Goal: Find specific page/section: Find specific page/section

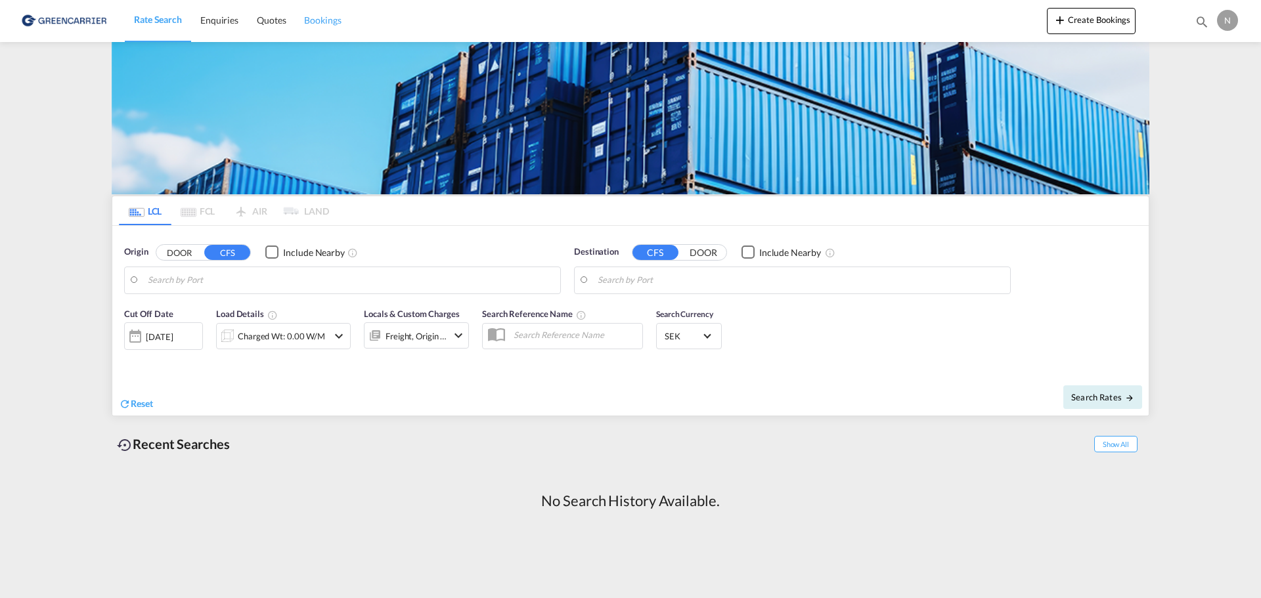
click at [331, 18] on span "Bookings" at bounding box center [322, 19] width 37 height 11
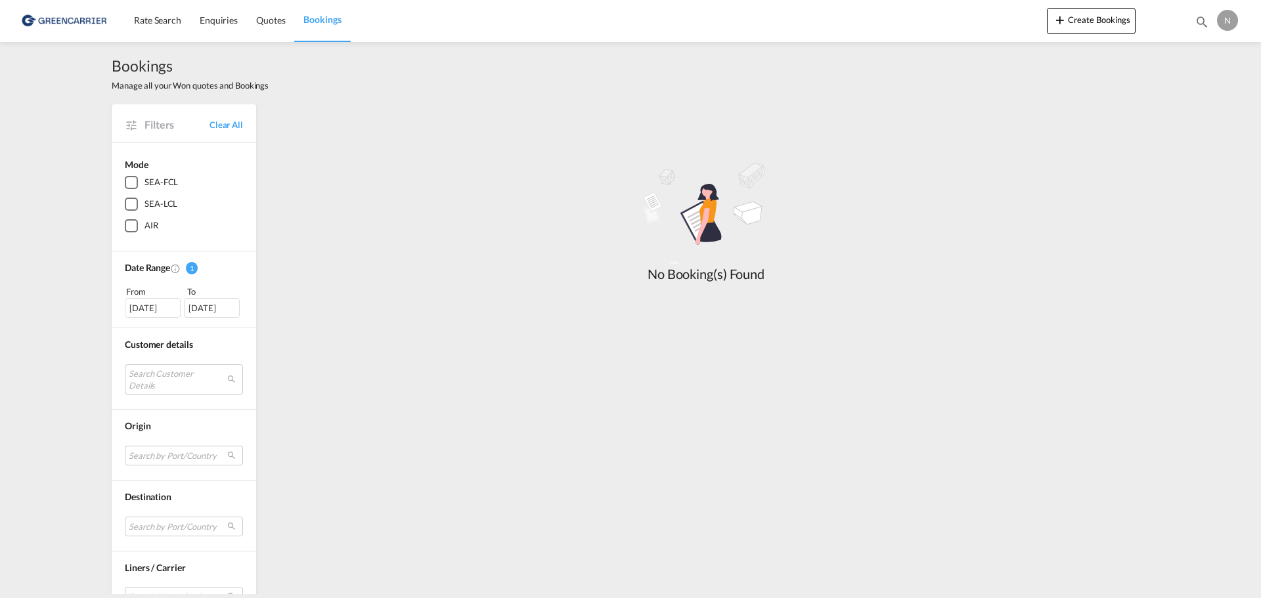
click at [125, 209] on div "SEA-LCL" at bounding box center [131, 204] width 13 height 13
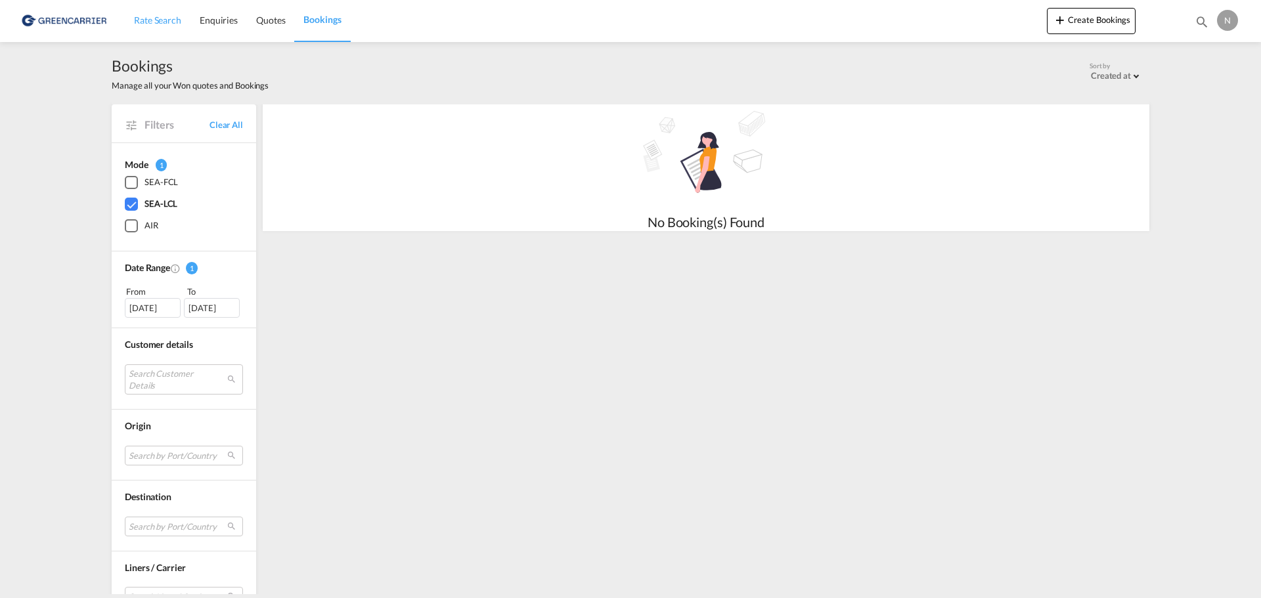
click at [141, 16] on span "Rate Search" at bounding box center [157, 19] width 47 height 11
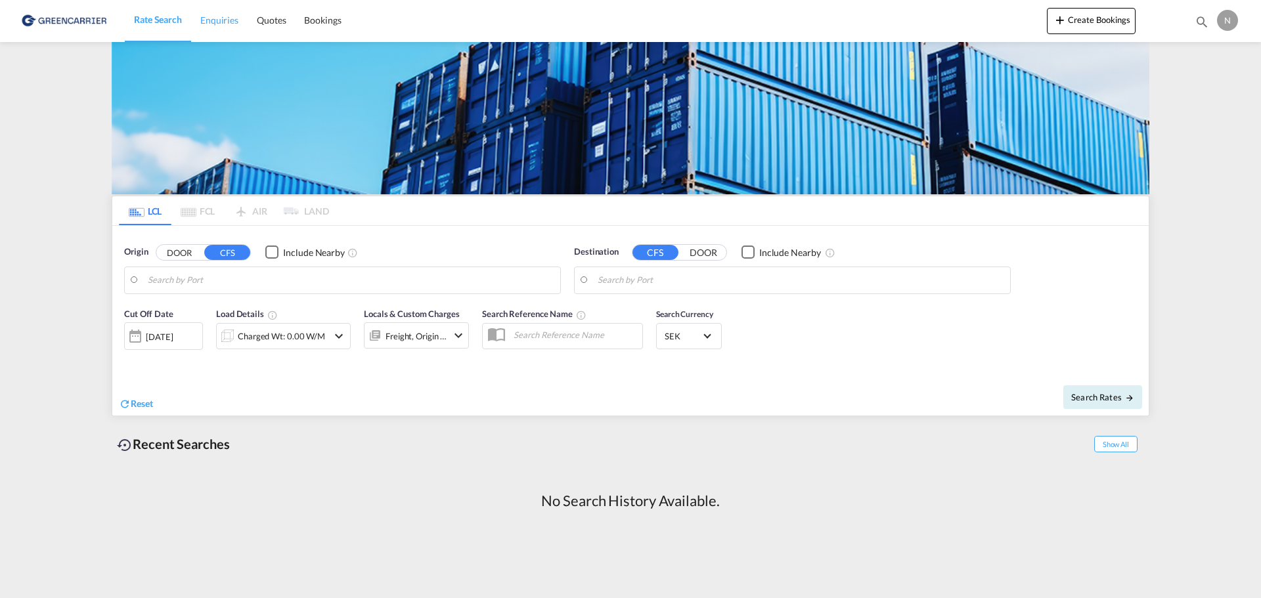
click at [225, 13] on link "Enquiries" at bounding box center [219, 20] width 56 height 43
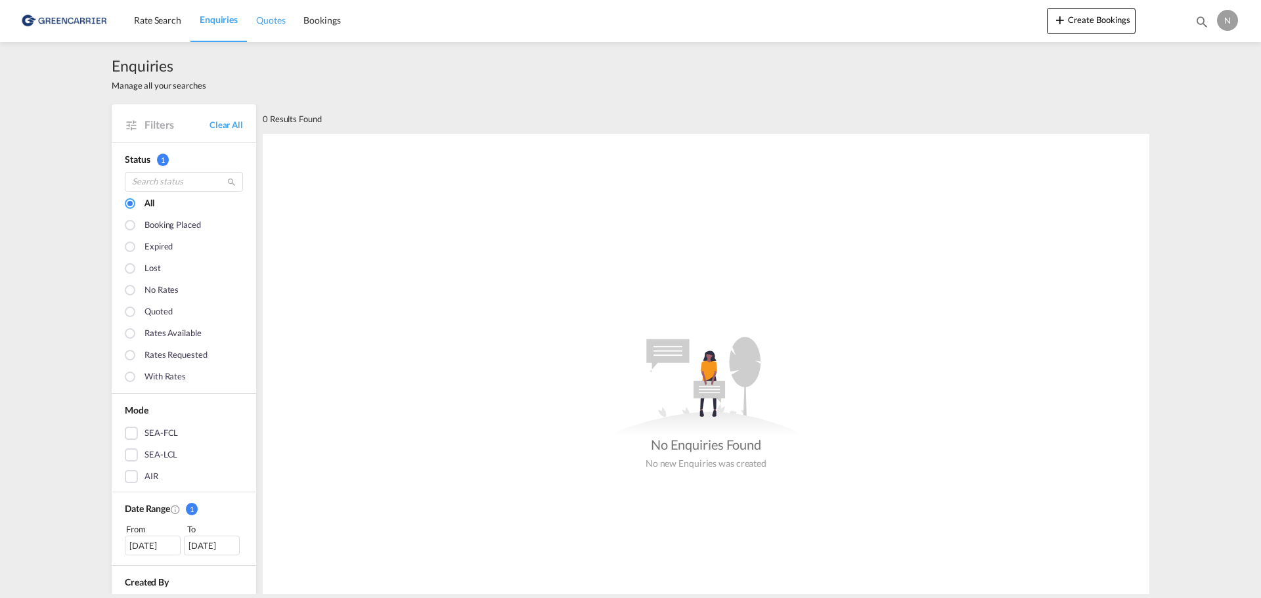
click at [278, 20] on span "Quotes" at bounding box center [270, 19] width 29 height 11
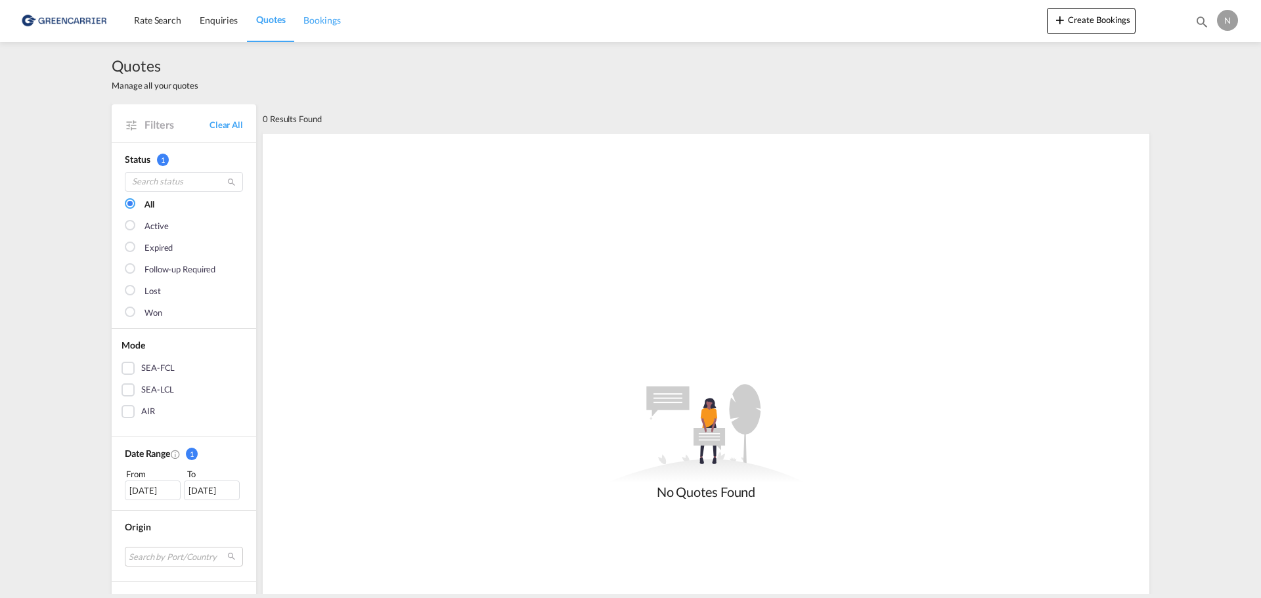
click at [324, 18] on span "Bookings" at bounding box center [321, 19] width 37 height 11
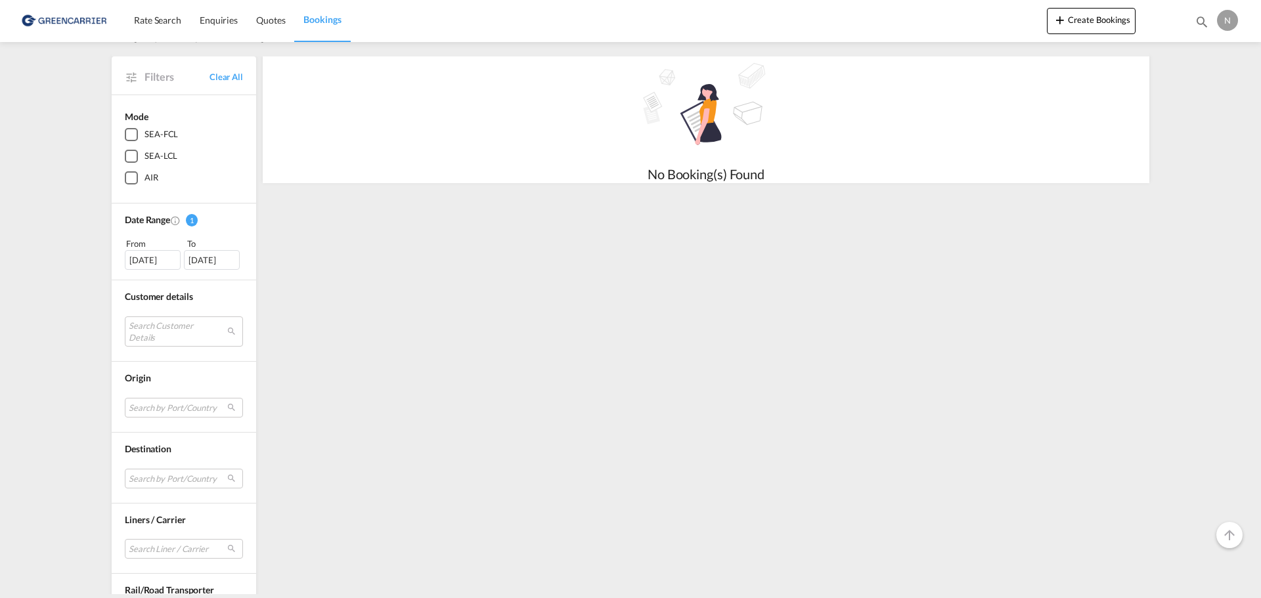
scroll to position [103, 0]
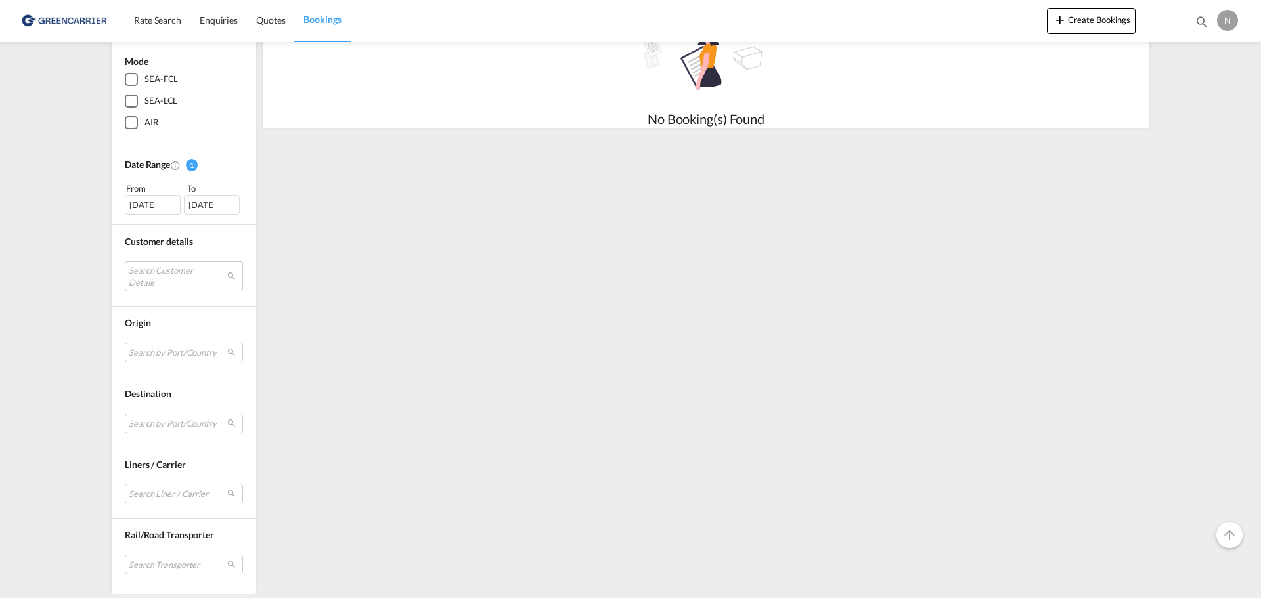
click at [199, 276] on md-select "Search Customer Details No Result Match Found" at bounding box center [184, 276] width 118 height 30
click at [186, 277] on input "search" at bounding box center [195, 278] width 141 height 12
paste input "MTRGOT-212377"
type input "MTRGOT-212377"
click at [205, 267] on md-select-header "MTRGOT-212377" at bounding box center [200, 277] width 167 height 32
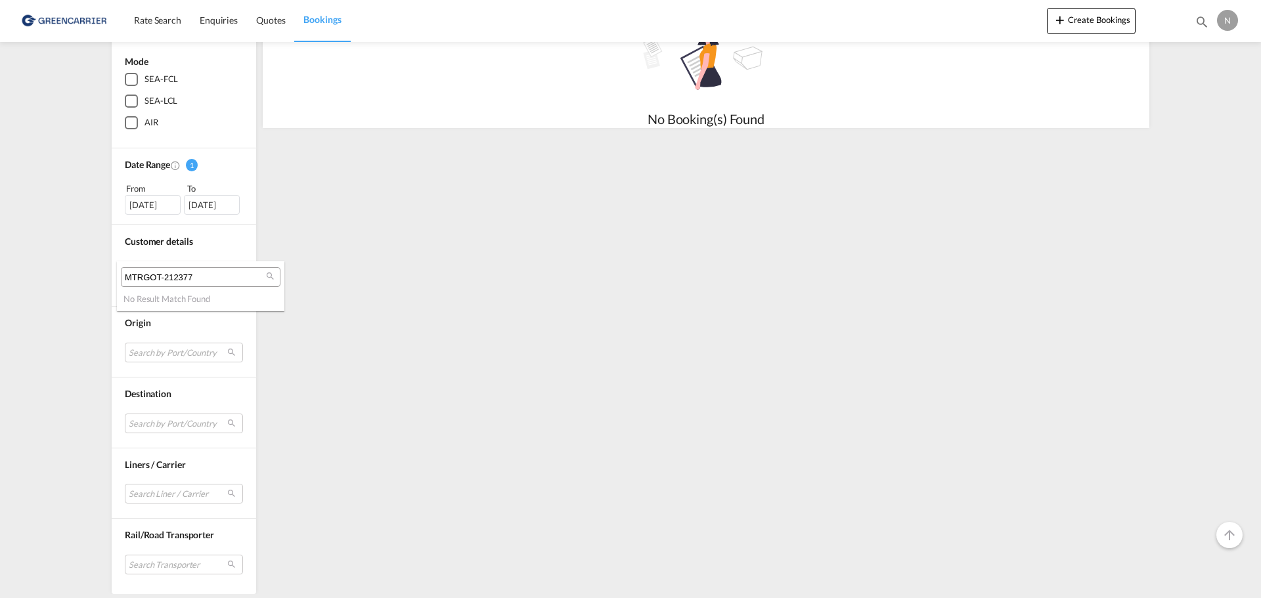
click at [229, 204] on md-backdrop at bounding box center [630, 299] width 1261 height 598
click at [196, 211] on div "[DATE]" at bounding box center [212, 205] width 56 height 20
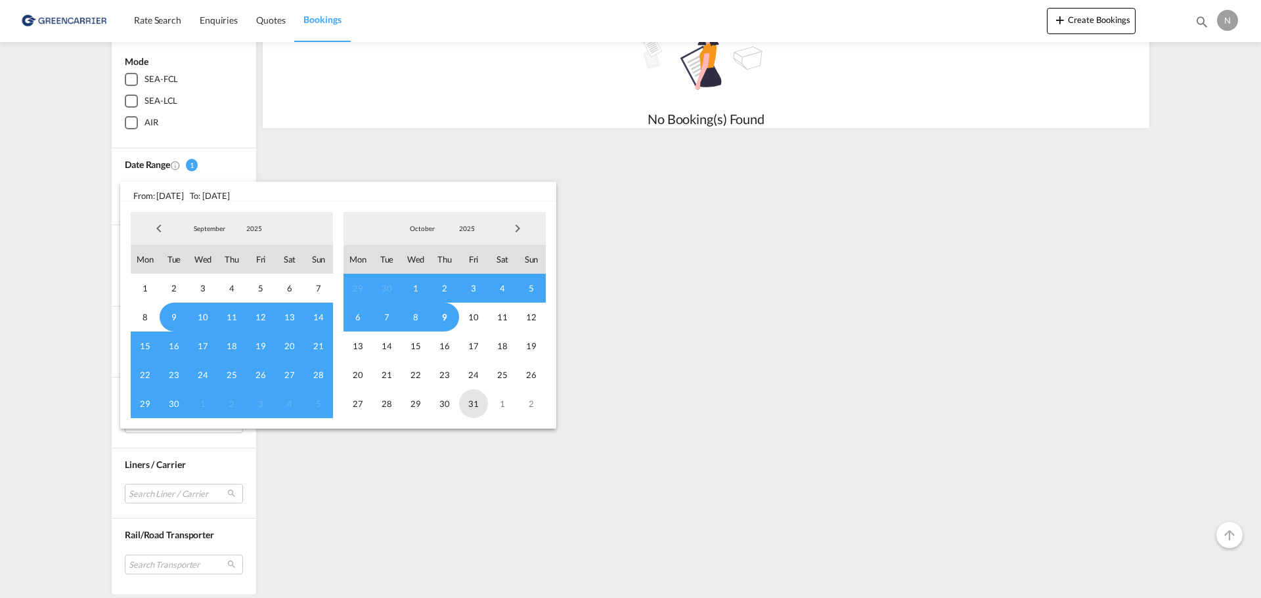
click at [473, 400] on span "31" at bounding box center [473, 403] width 29 height 29
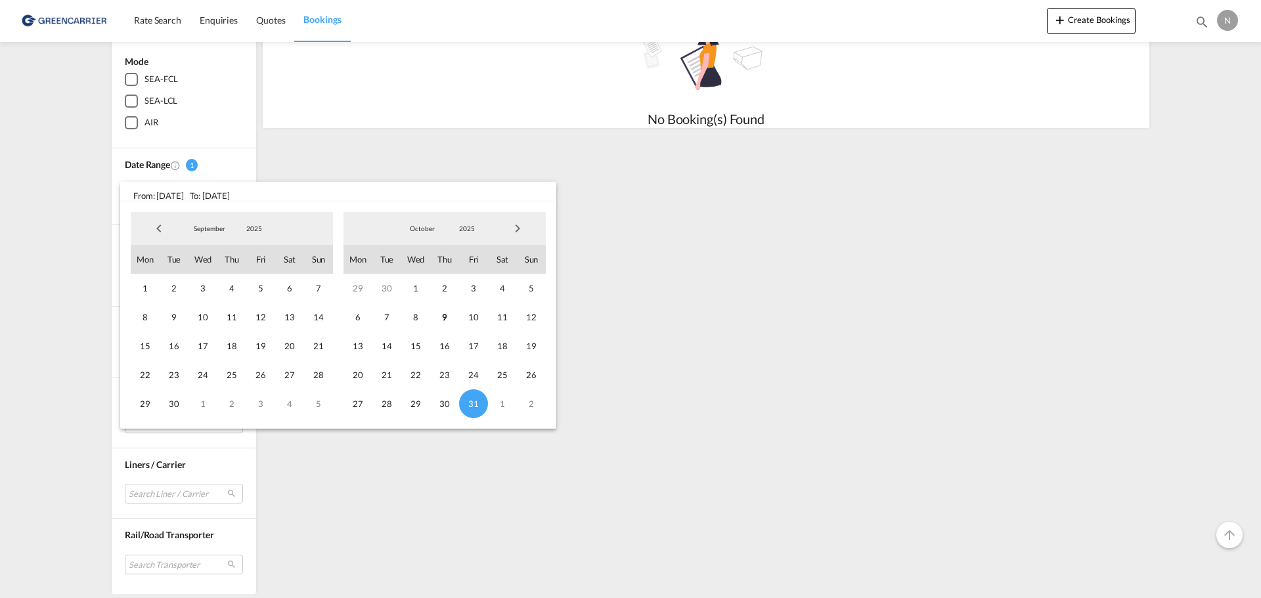
click at [562, 485] on md-backdrop at bounding box center [630, 299] width 1261 height 598
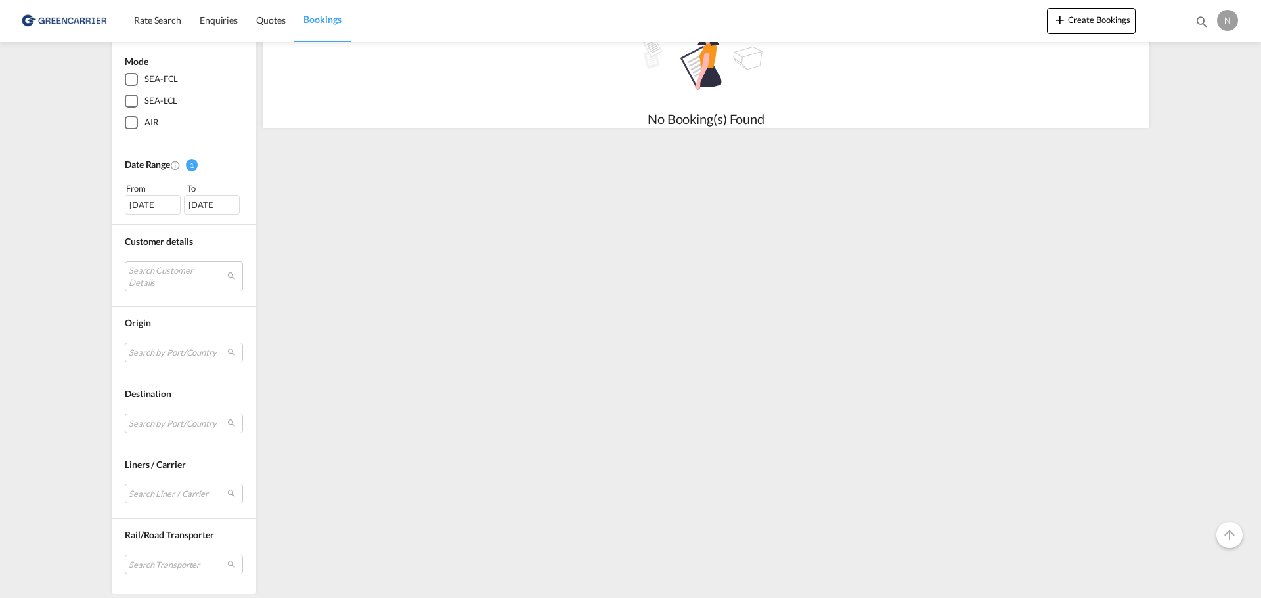
click at [217, 203] on div "[DATE]" at bounding box center [212, 205] width 56 height 20
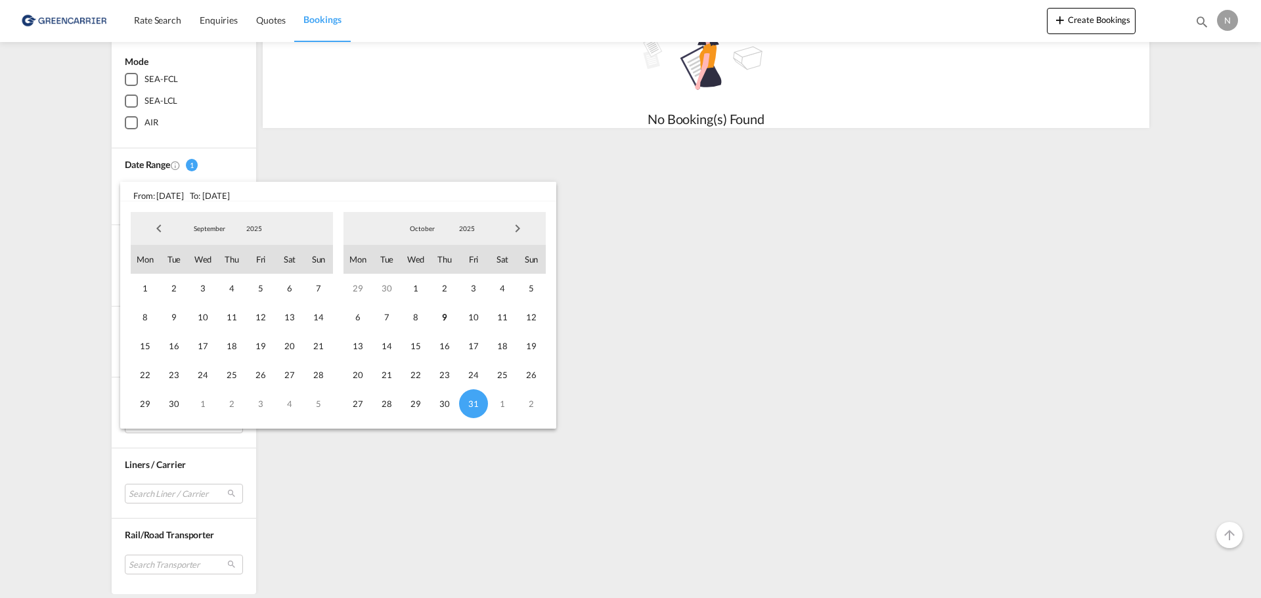
click at [517, 225] on span "Next Month" at bounding box center [517, 228] width 26 height 26
click at [410, 407] on span "31" at bounding box center [415, 403] width 29 height 29
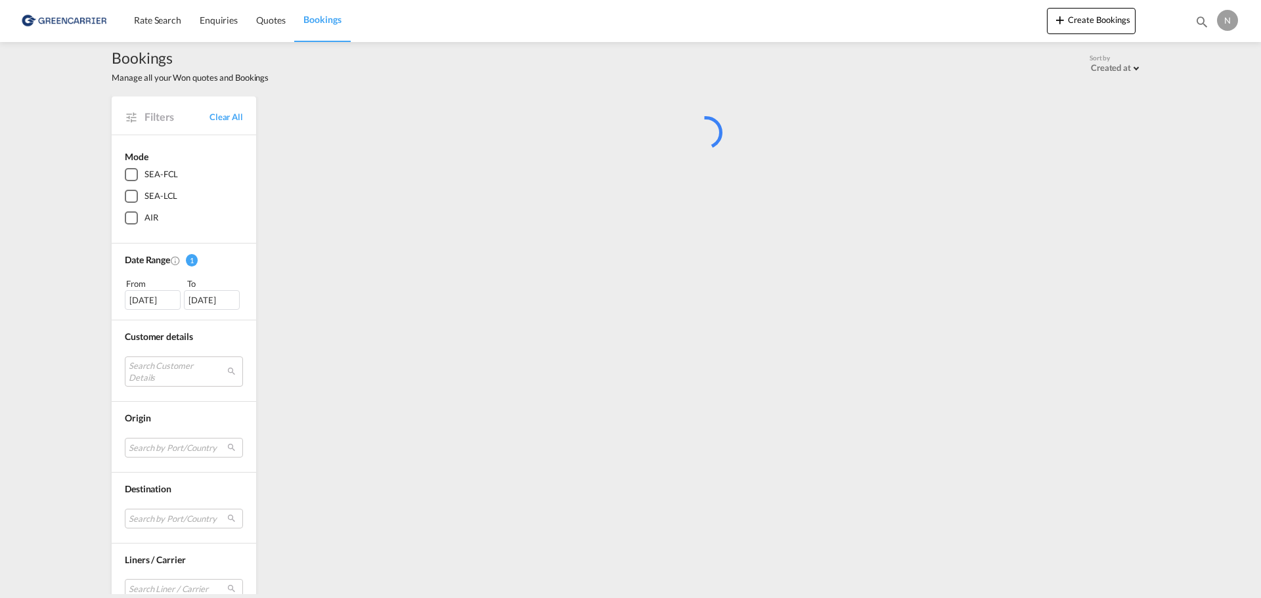
scroll to position [0, 0]
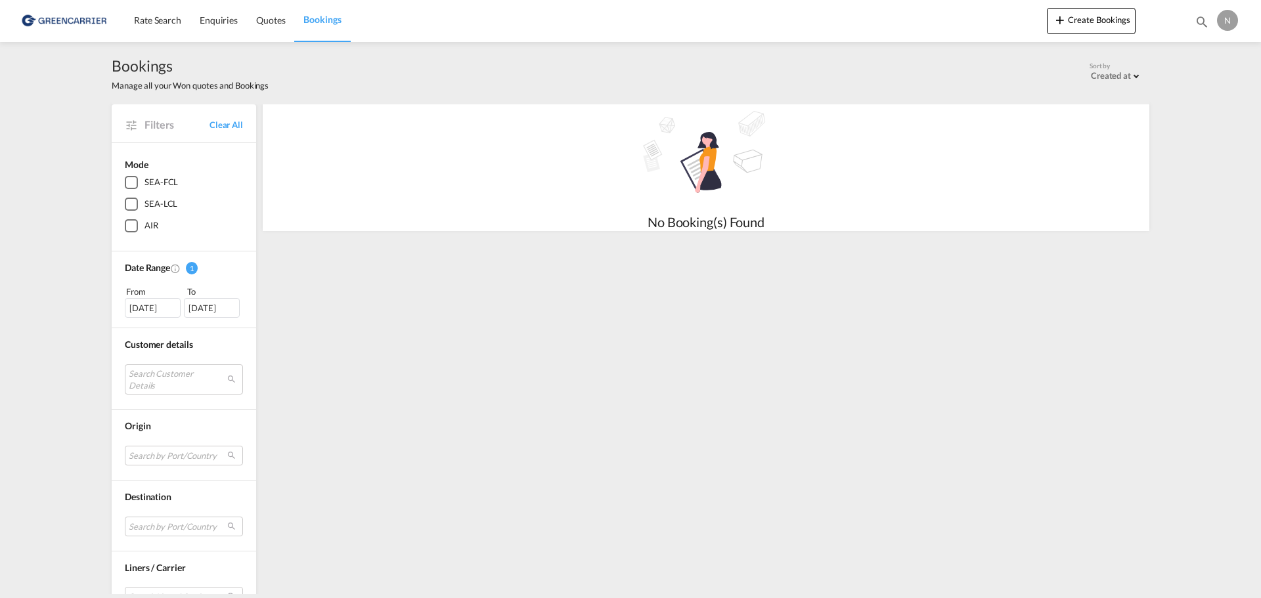
click at [129, 203] on div "SEA-LCL" at bounding box center [131, 204] width 13 height 13
click at [161, 309] on div "[DATE]" at bounding box center [153, 308] width 56 height 20
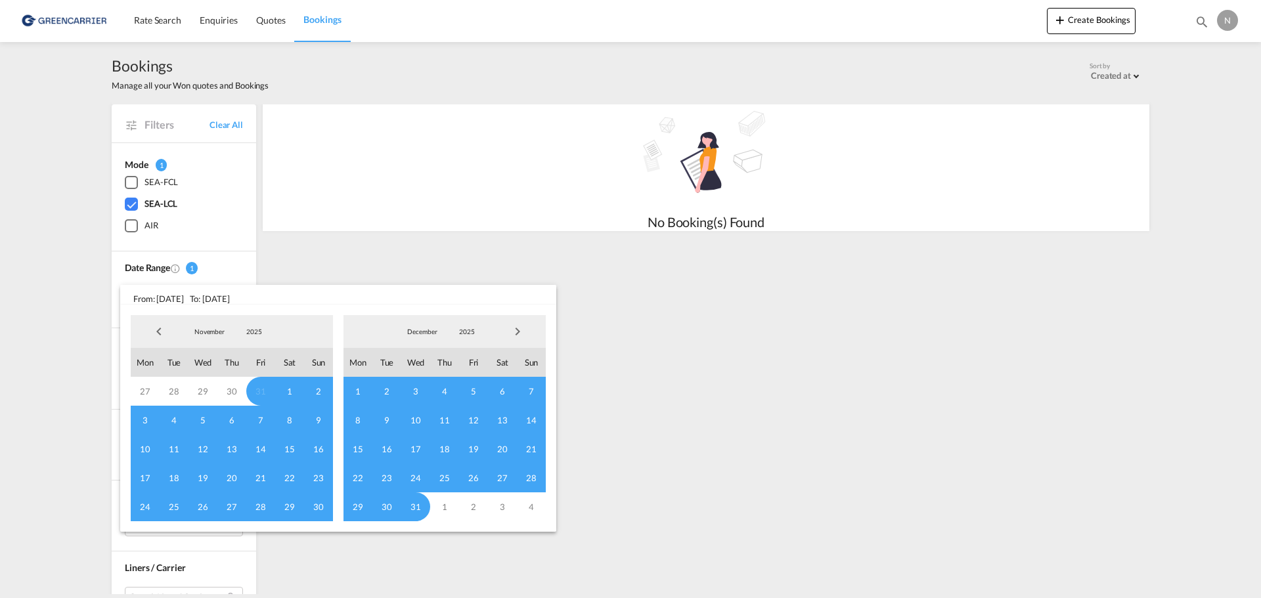
click at [156, 326] on span "Previous Month" at bounding box center [159, 332] width 26 height 26
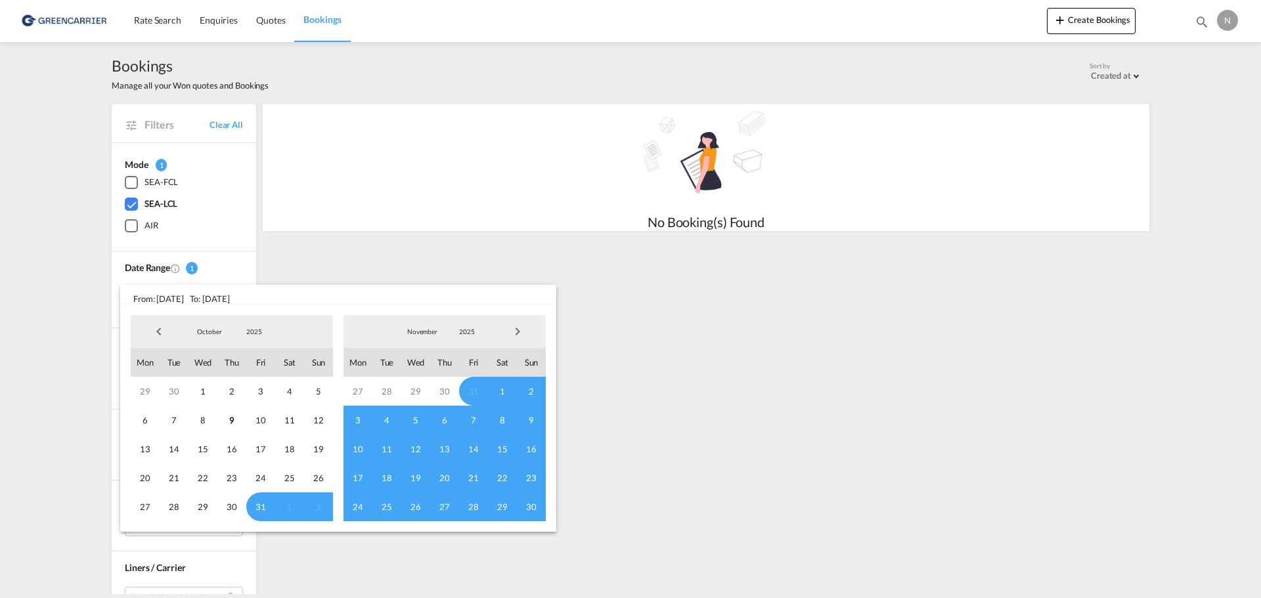
click at [77, 308] on md-backdrop at bounding box center [630, 299] width 1261 height 598
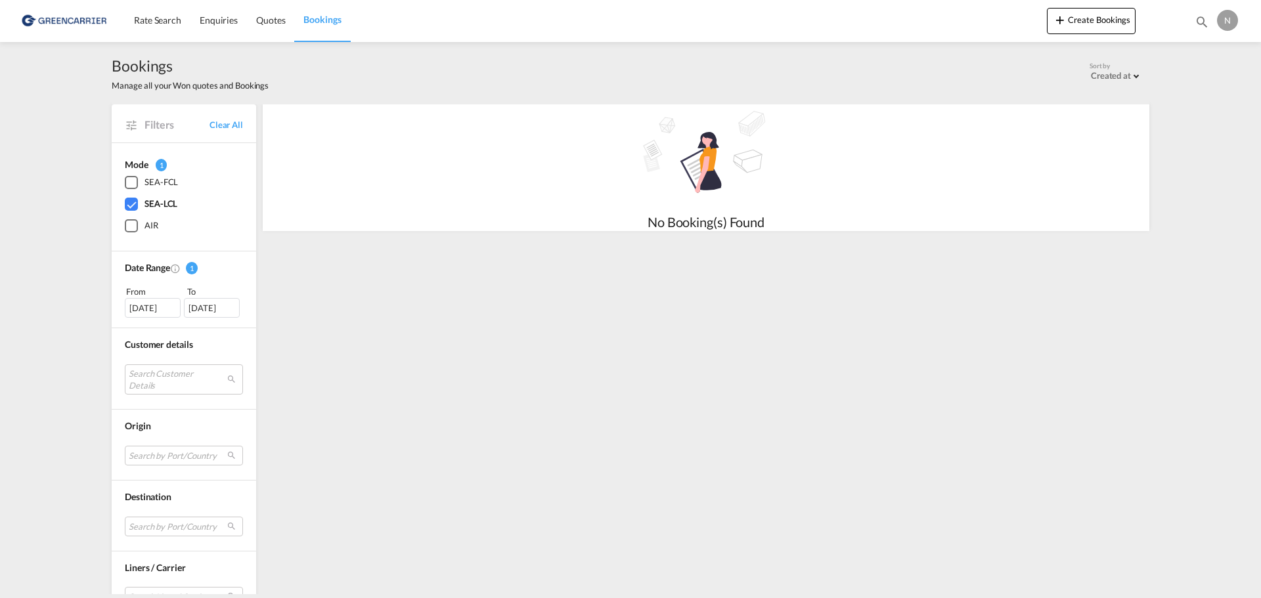
click at [136, 304] on div "[DATE]" at bounding box center [153, 308] width 56 height 20
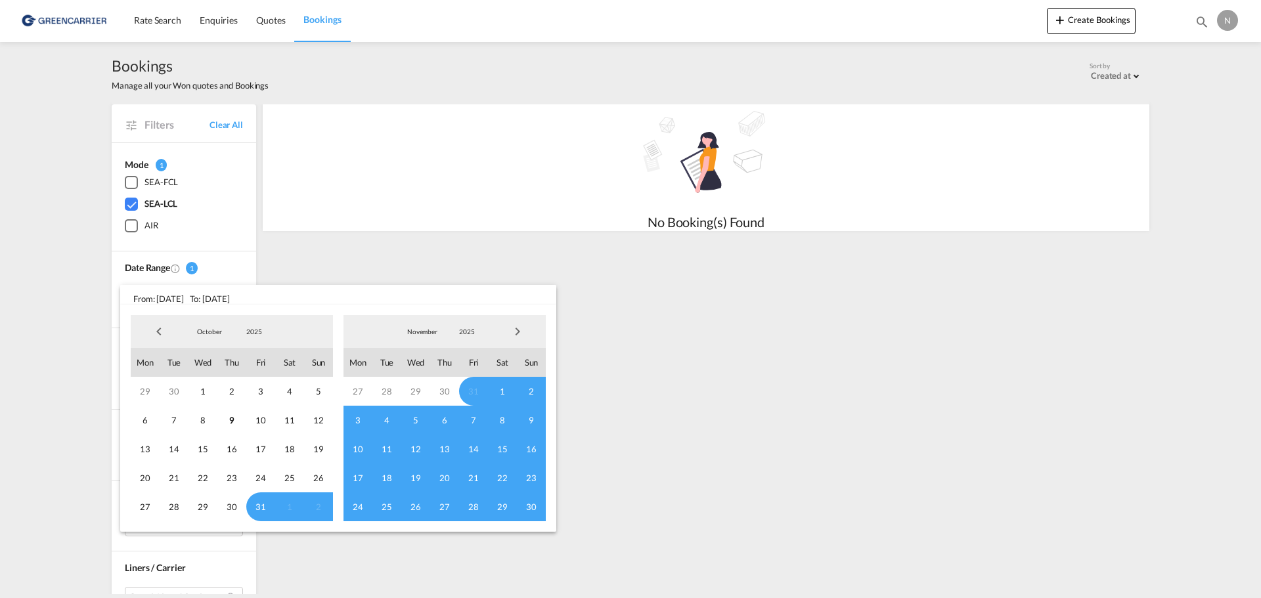
click at [146, 334] on span "Previous Month" at bounding box center [159, 332] width 26 height 26
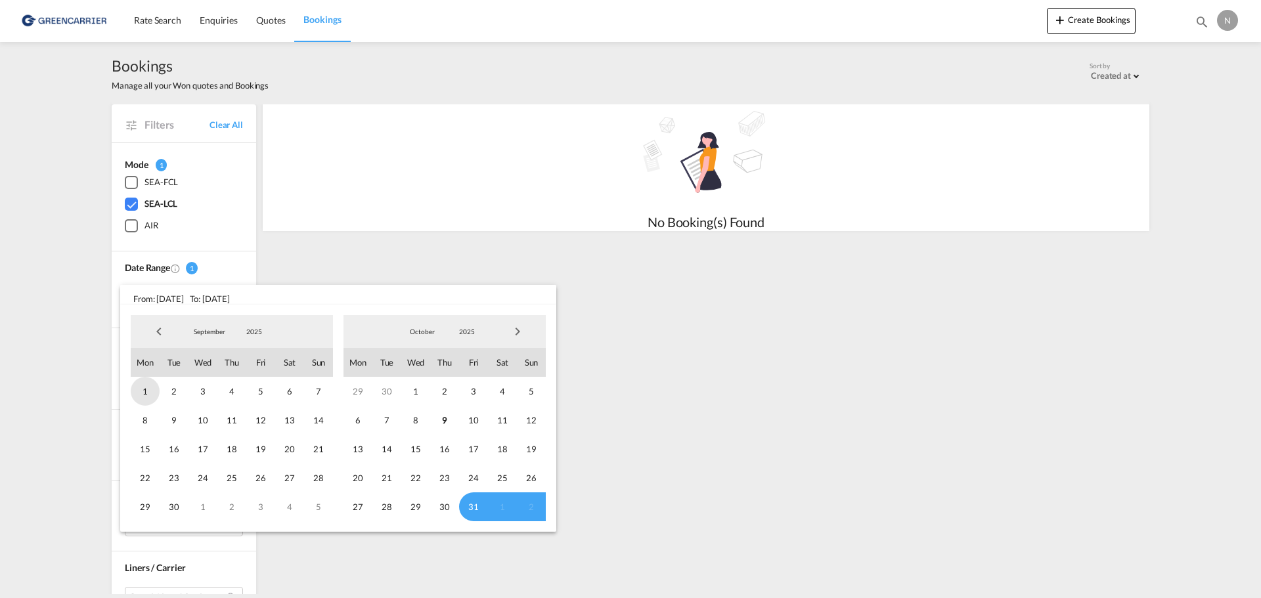
click at [135, 397] on span "1" at bounding box center [145, 391] width 29 height 29
click at [93, 396] on md-backdrop at bounding box center [630, 299] width 1261 height 598
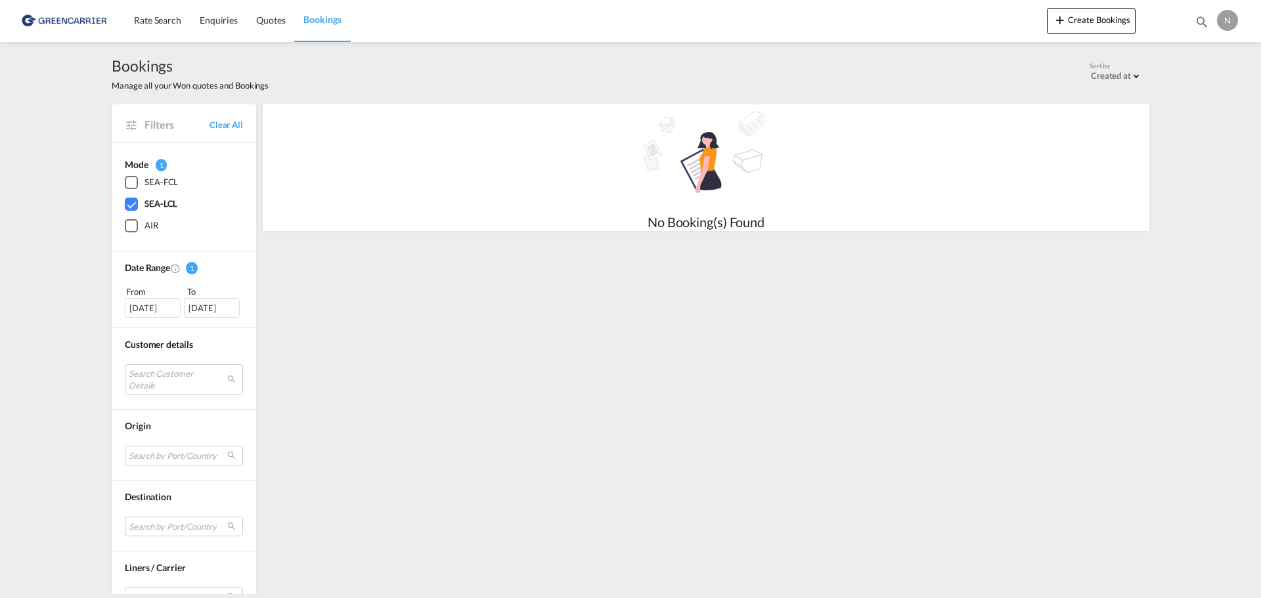
click at [218, 309] on div "[DATE]" at bounding box center [212, 308] width 56 height 20
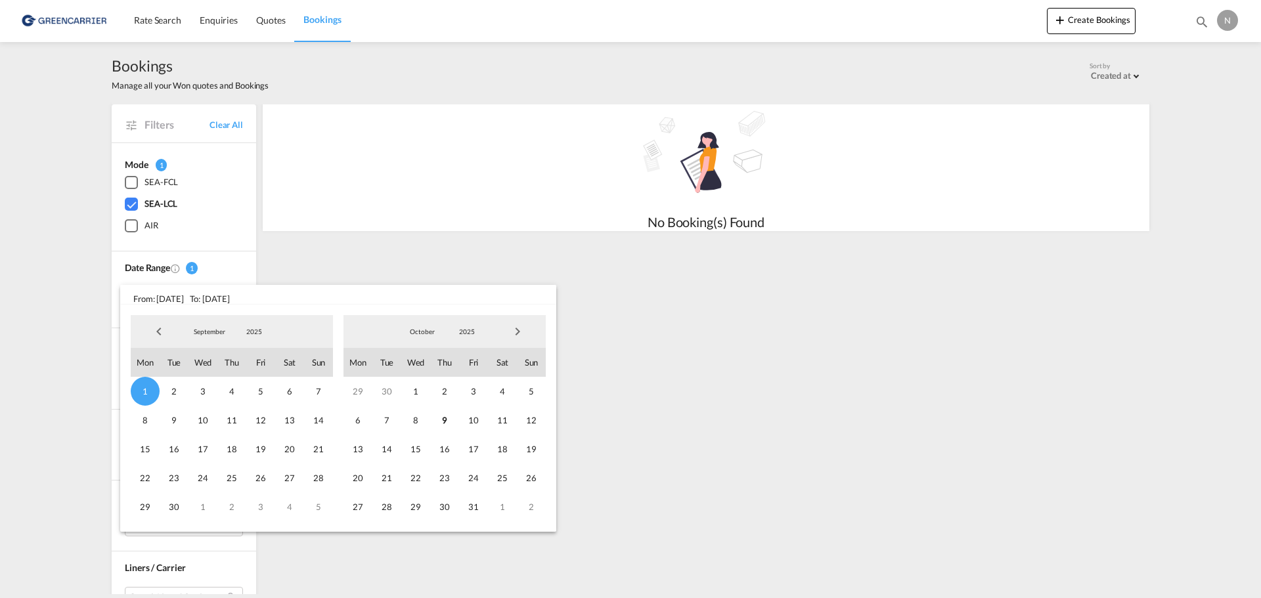
click at [512, 332] on span "Next Month" at bounding box center [517, 332] width 26 height 26
click at [518, 326] on span "Next Month" at bounding box center [517, 332] width 26 height 26
click at [416, 499] on span "31" at bounding box center [415, 507] width 29 height 29
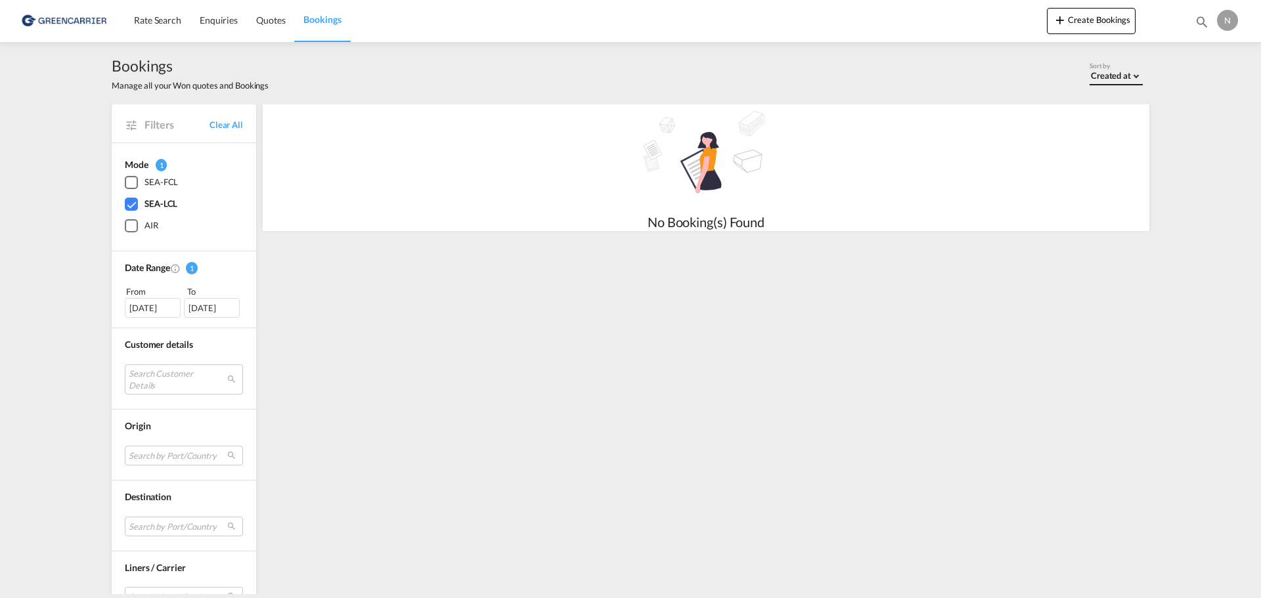
click at [1134, 76] on span at bounding box center [1136, 75] width 5 height 5
click at [1088, 256] on md-backdrop at bounding box center [630, 299] width 1261 height 598
click at [116, 125] on div "Filters Clear All" at bounding box center [184, 122] width 144 height 37
click at [129, 128] on md-icon at bounding box center [131, 125] width 13 height 13
click at [68, 19] on img at bounding box center [64, 21] width 89 height 30
